Goal: Task Accomplishment & Management: Manage account settings

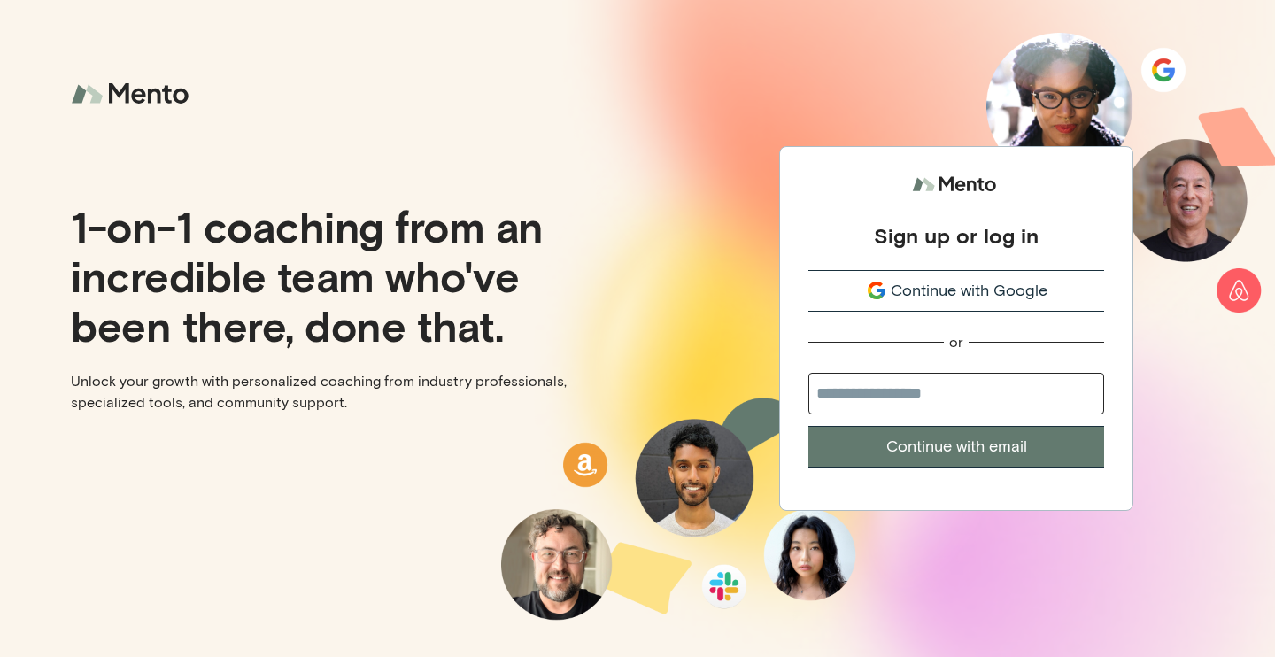
click at [885, 397] on input "email" at bounding box center [956, 394] width 296 height 42
type input "**********"
click at [969, 450] on button "Continue with email" at bounding box center [956, 447] width 296 height 42
